Goal: Task Accomplishment & Management: Use online tool/utility

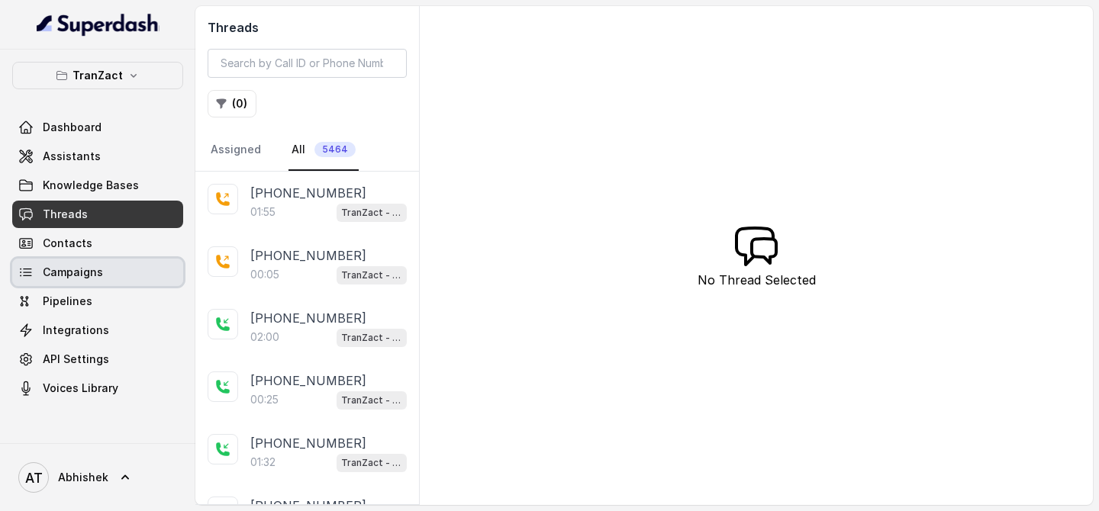
click at [67, 260] on link "Campaigns" at bounding box center [97, 272] width 171 height 27
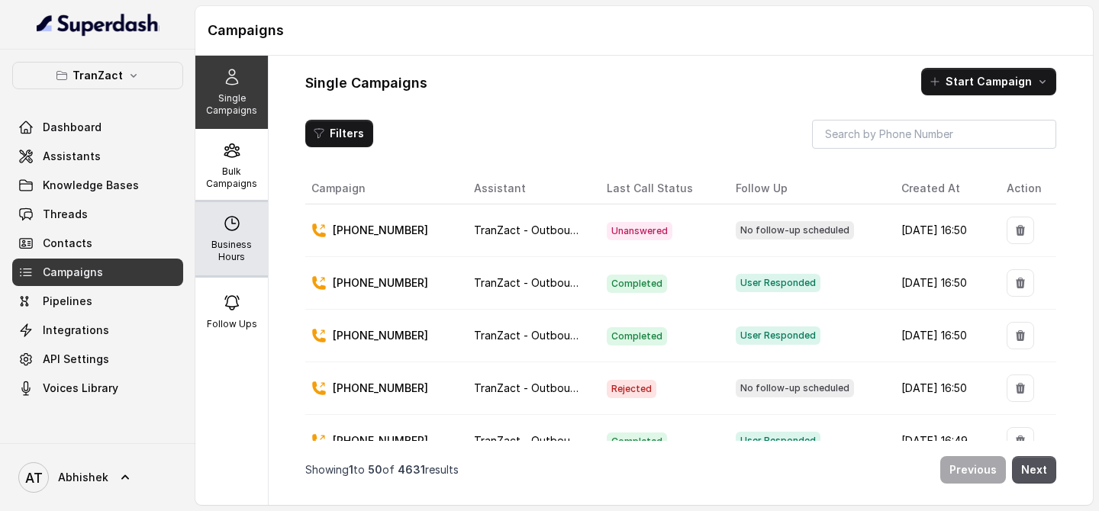
click at [243, 207] on div "Business Hours" at bounding box center [231, 238] width 73 height 73
select select "[GEOGRAPHIC_DATA]/[GEOGRAPHIC_DATA]"
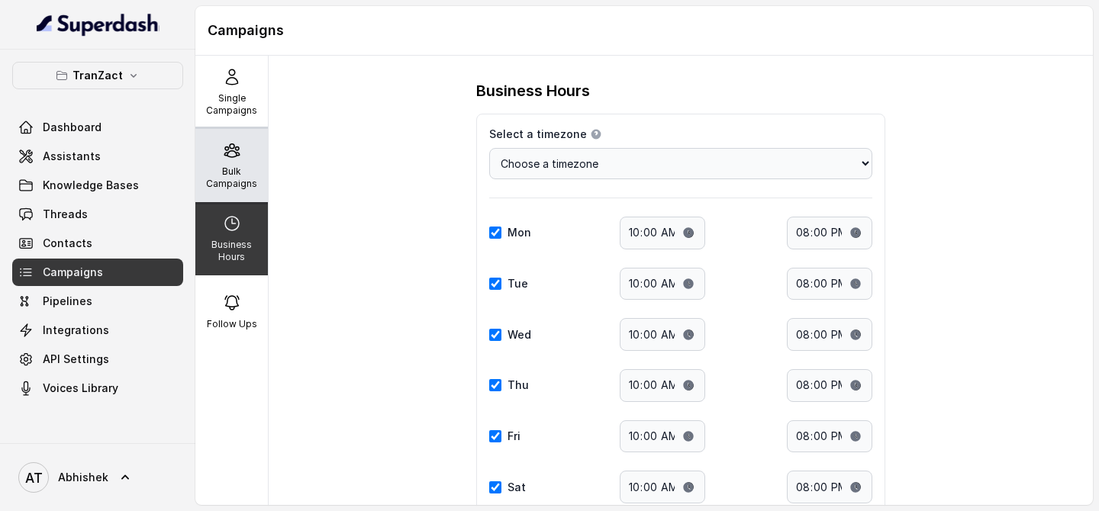
click at [217, 177] on p "Bulk Campaigns" at bounding box center [232, 178] width 60 height 24
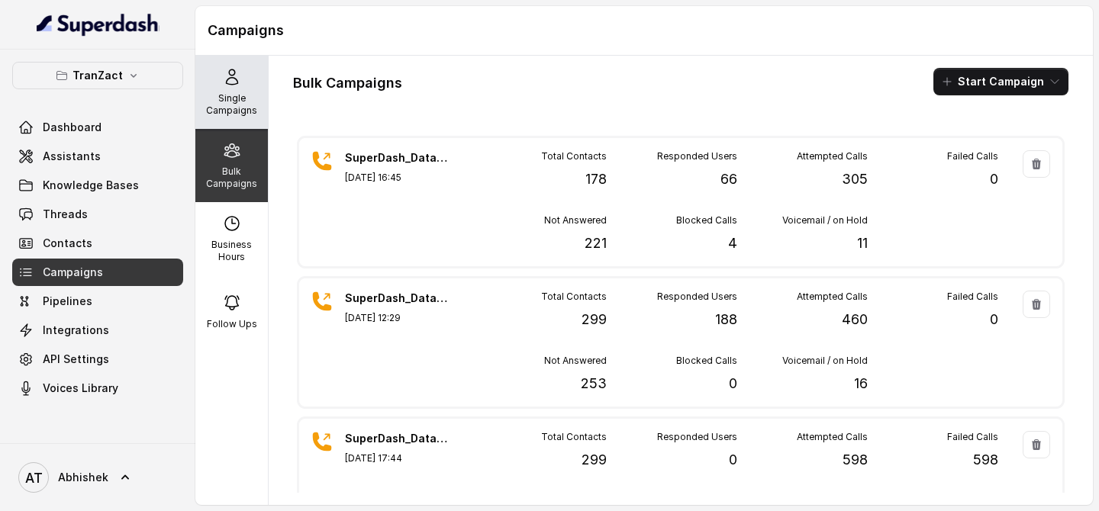
click at [227, 95] on p "Single Campaigns" at bounding box center [232, 104] width 60 height 24
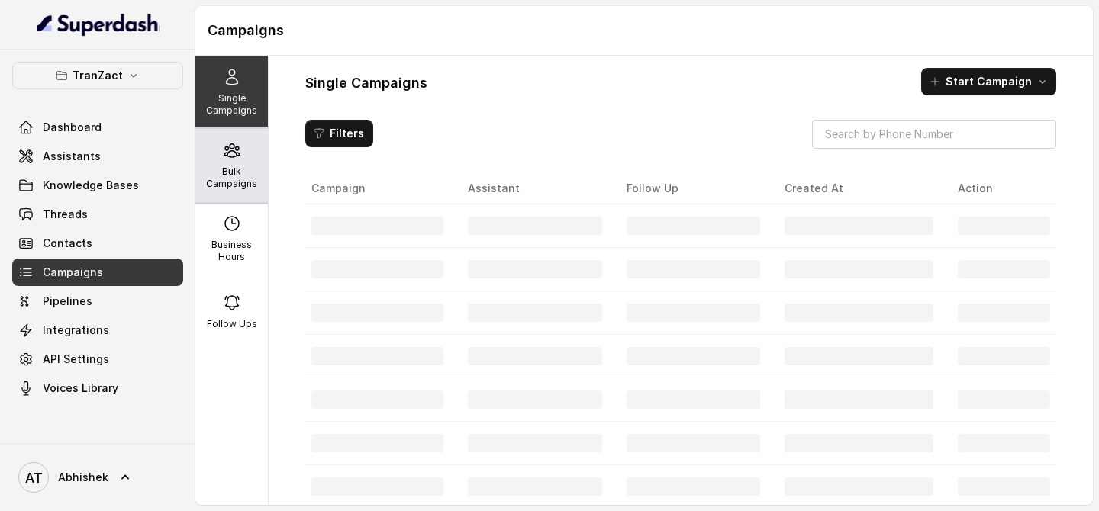
click at [240, 141] on icon at bounding box center [232, 150] width 18 height 18
